Goal: Find specific page/section: Find specific page/section

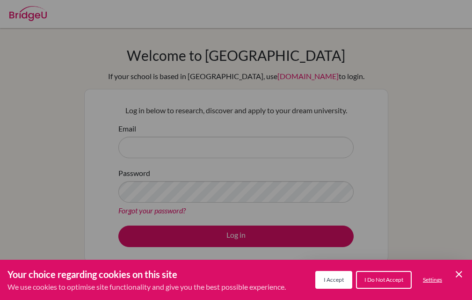
click at [328, 281] on span "I Accept" at bounding box center [334, 279] width 20 height 7
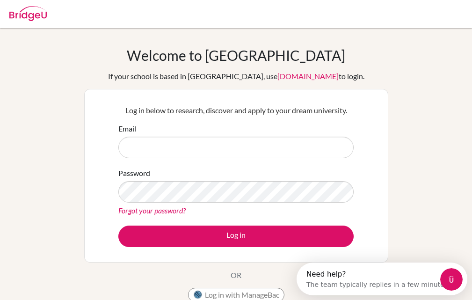
click at [155, 132] on div "Email" at bounding box center [236, 140] width 236 height 35
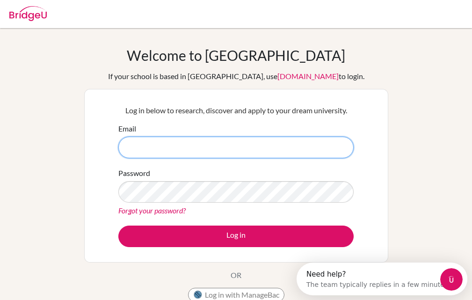
click at [155, 142] on input "Email" at bounding box center [236, 148] width 236 height 22
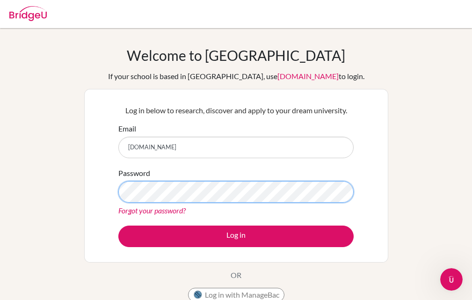
click at [118, 226] on button "Log in" at bounding box center [236, 237] width 236 height 22
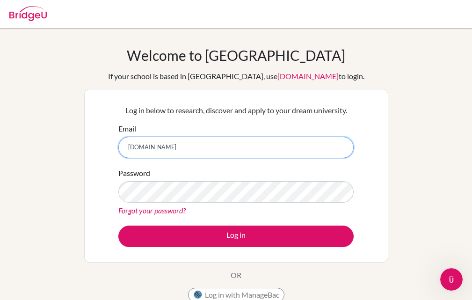
click at [158, 149] on input "[DOMAIN_NAME]" at bounding box center [236, 148] width 236 height 22
type input "[EMAIL_ADDRESS][DOMAIN_NAME]"
click at [118, 226] on button "Log in" at bounding box center [236, 237] width 236 height 22
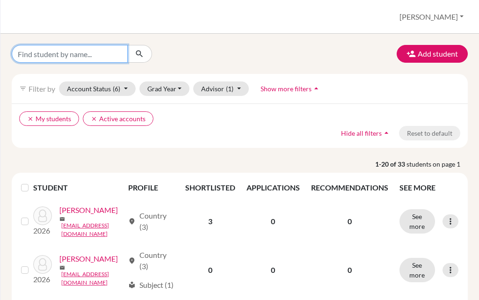
click at [49, 59] on input "Find student by name..." at bounding box center [70, 54] width 116 height 18
type input "contag"
click button "submit" at bounding box center [139, 54] width 25 height 18
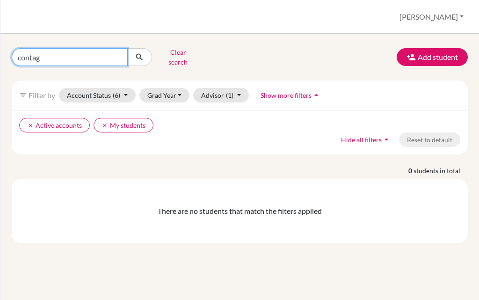
click at [51, 54] on input "contag" at bounding box center [70, 57] width 116 height 18
type input "co"
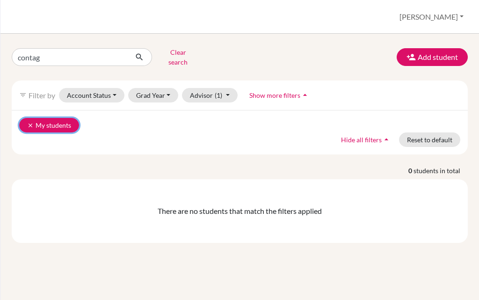
click at [27, 118] on button "clear My students" at bounding box center [49, 125] width 60 height 15
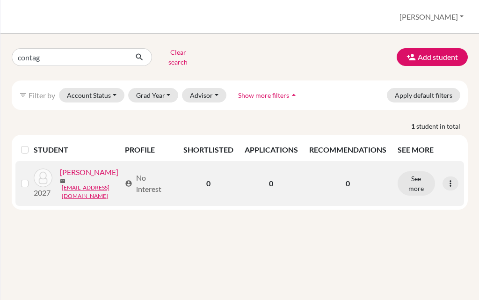
click at [60, 178] on link "Contag , Mathias" at bounding box center [89, 172] width 59 height 11
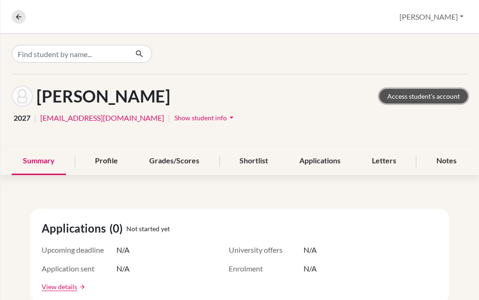
click at [394, 94] on link "Access student's account" at bounding box center [424, 96] width 88 height 15
